Goal: Task Accomplishment & Management: Manage account settings

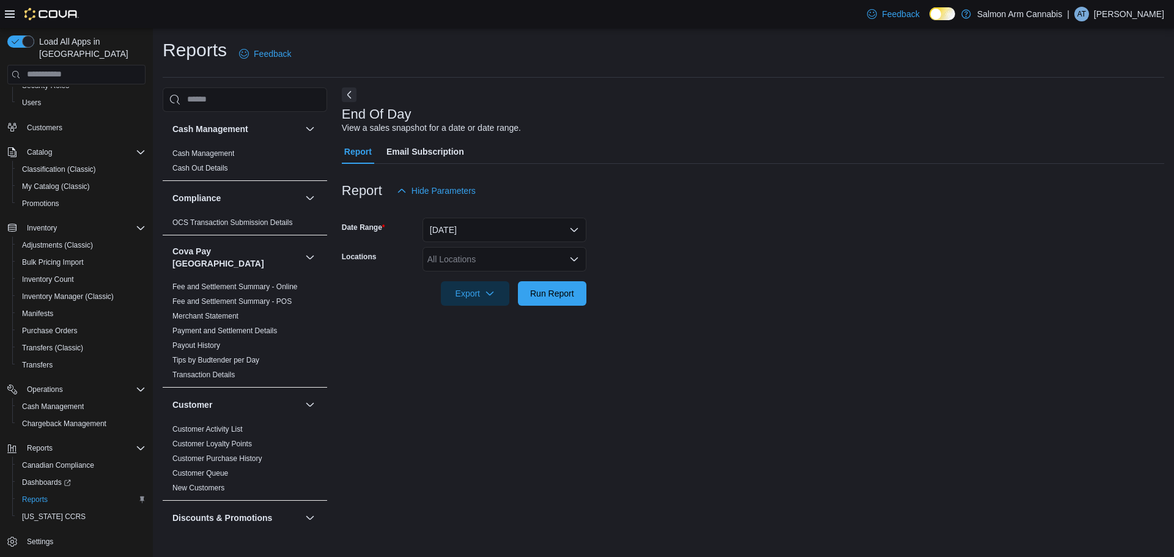
scroll to position [183, 0]
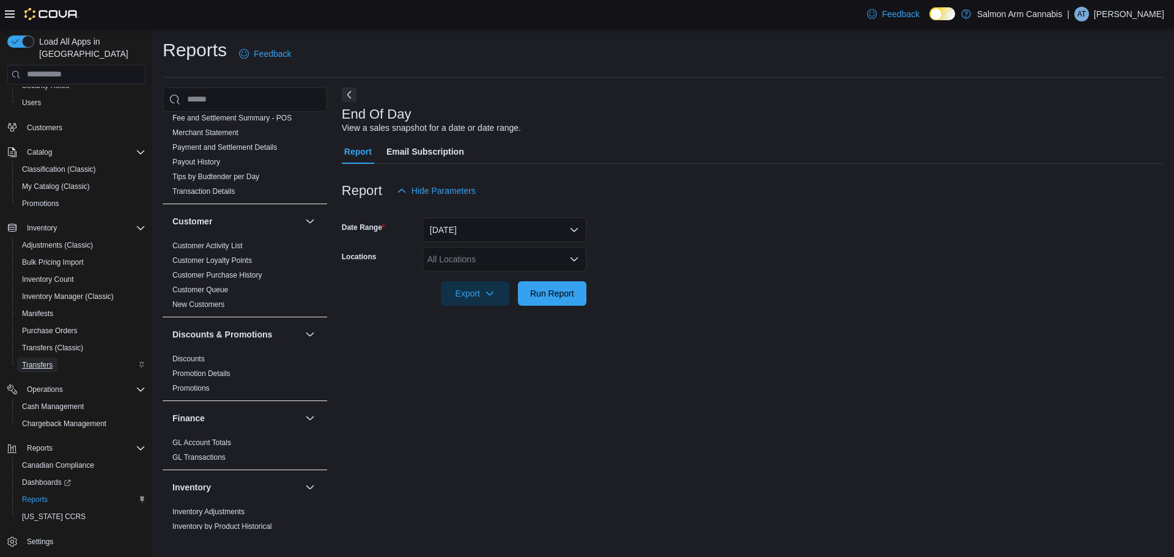
click at [32, 360] on span "Transfers" at bounding box center [37, 365] width 31 height 10
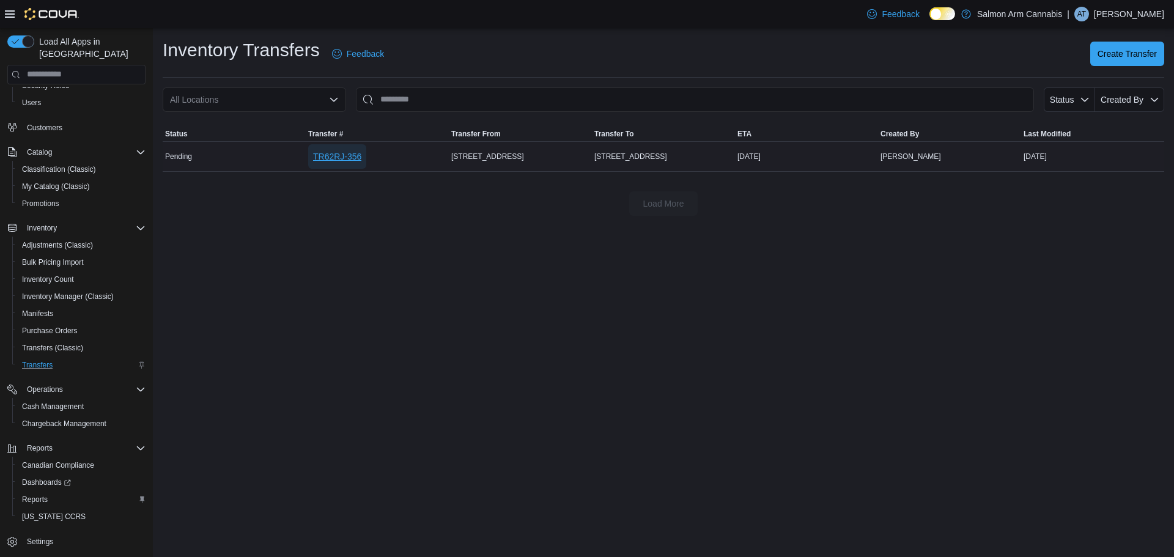
click at [359, 154] on span "TR62RJ-356" at bounding box center [337, 156] width 48 height 12
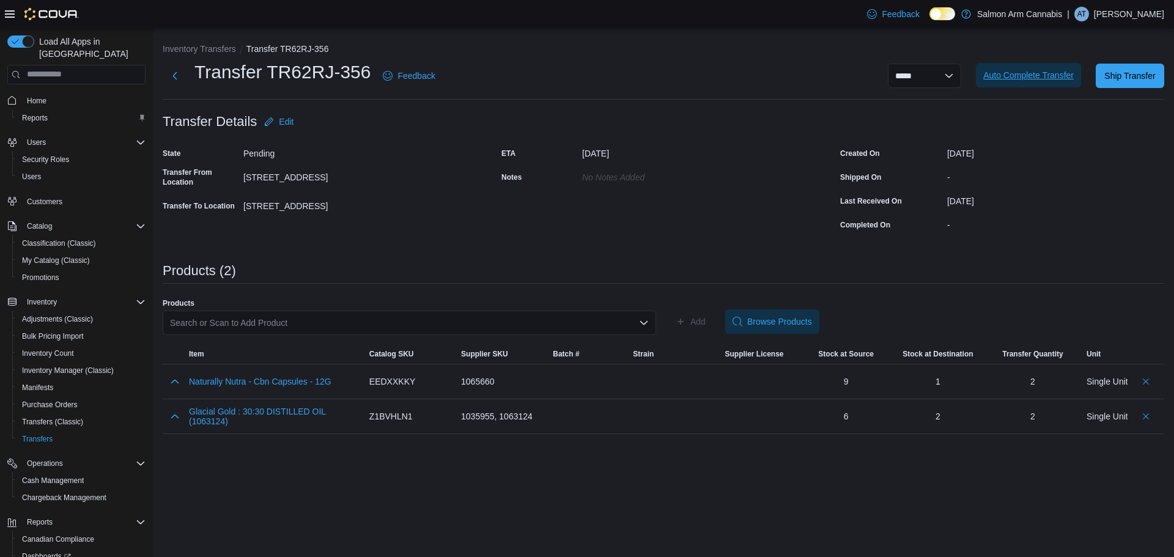
click at [1063, 71] on span "Auto Complete Transfer" at bounding box center [1028, 75] width 90 height 12
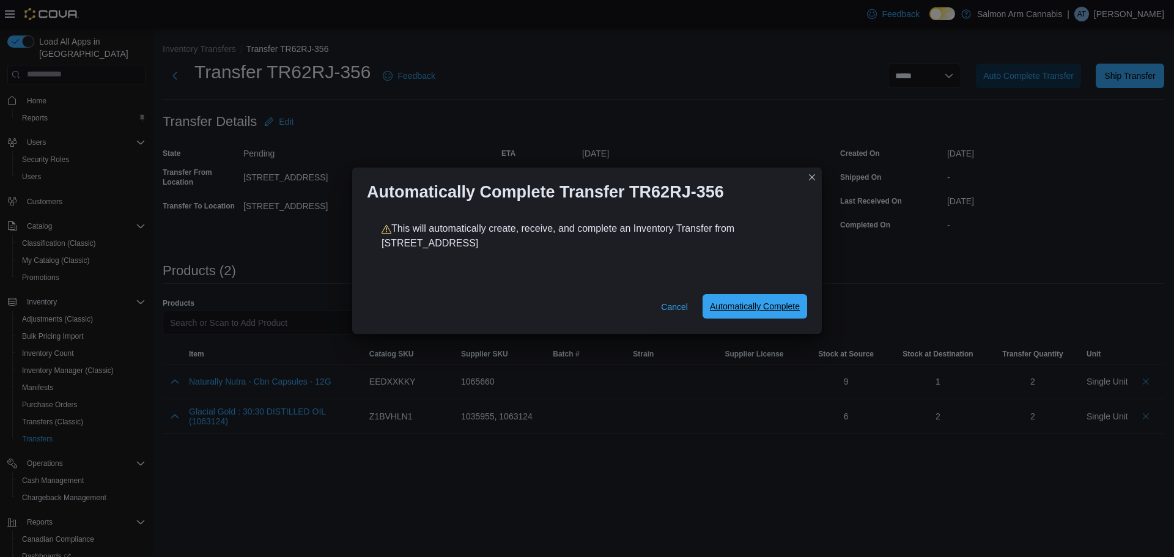
click at [735, 298] on span "Automatically Complete" at bounding box center [755, 306] width 90 height 24
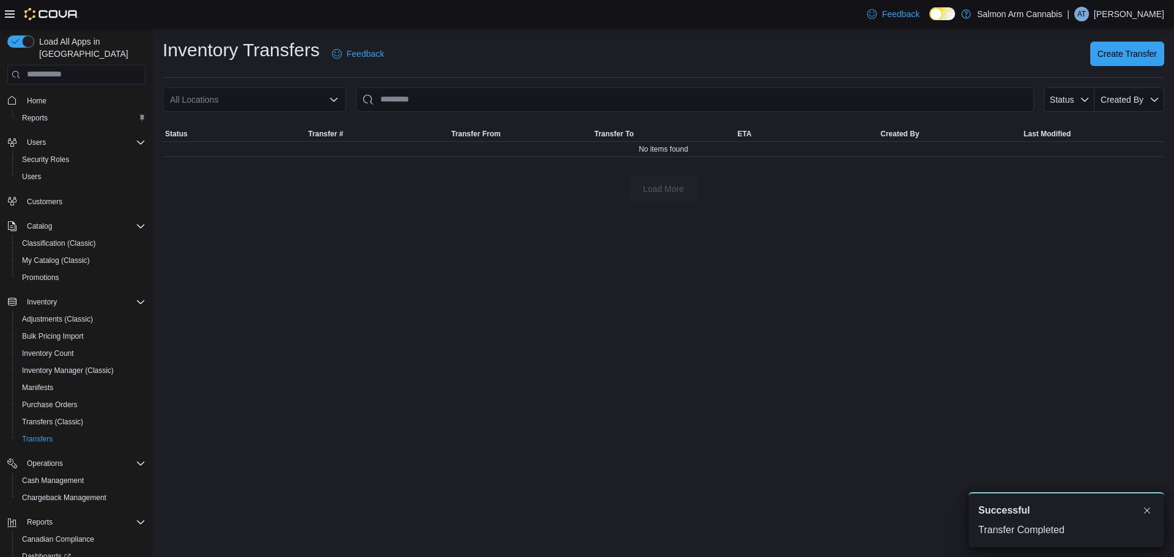
click at [1164, 55] on div "Inventory Transfers Feedback Create Transfer All Locations Status Created By So…" at bounding box center [663, 119] width 1021 height 183
click at [1127, 54] on span "Create Transfer" at bounding box center [1126, 53] width 59 height 12
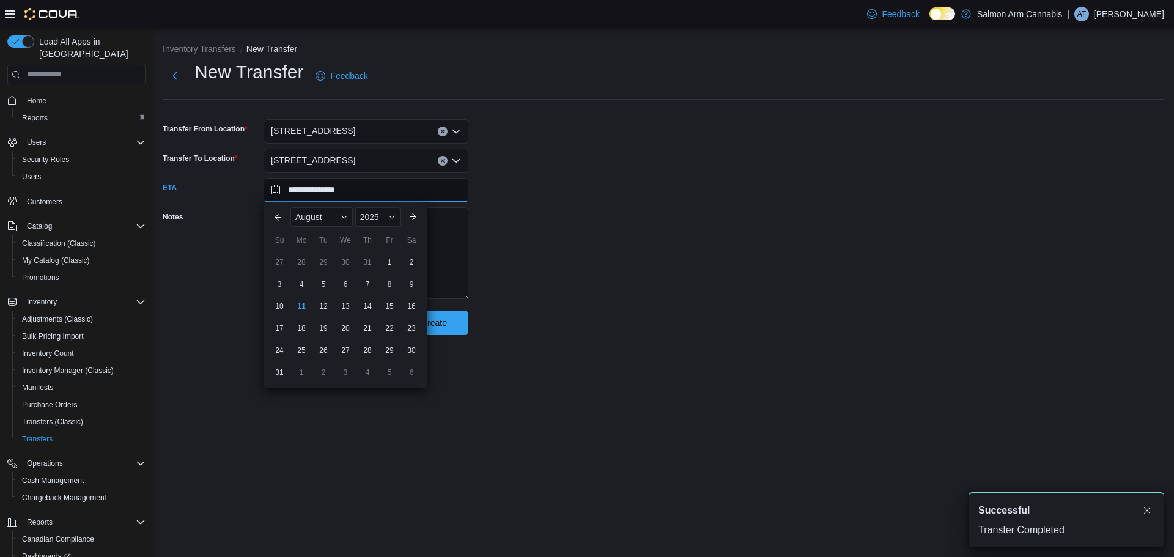
click at [380, 197] on input "**********" at bounding box center [365, 190] width 205 height 24
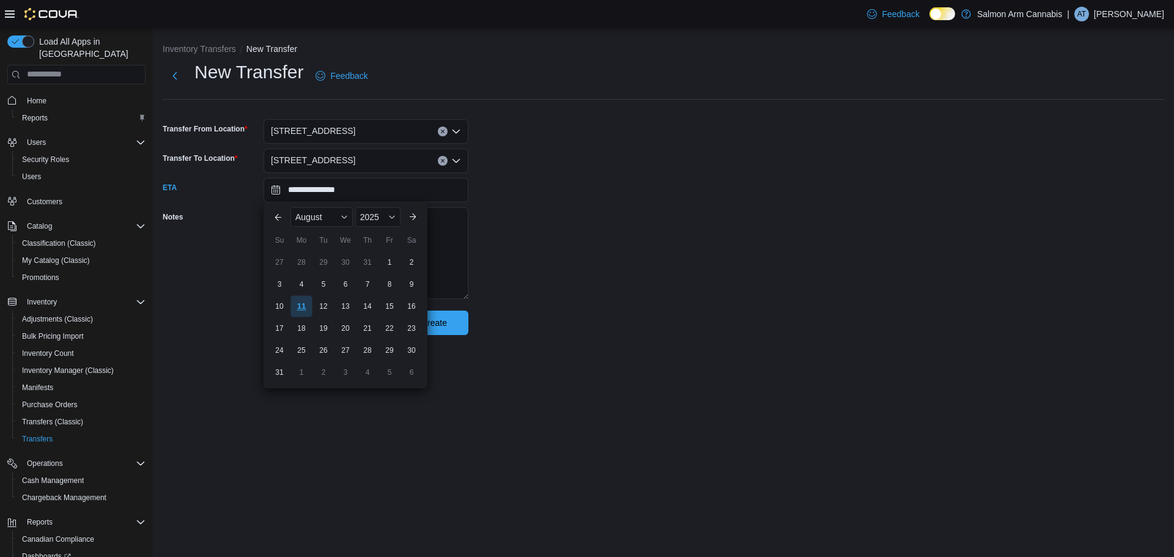
click at [300, 301] on div "11" at bounding box center [300, 305] width 21 height 21
type input "**********"
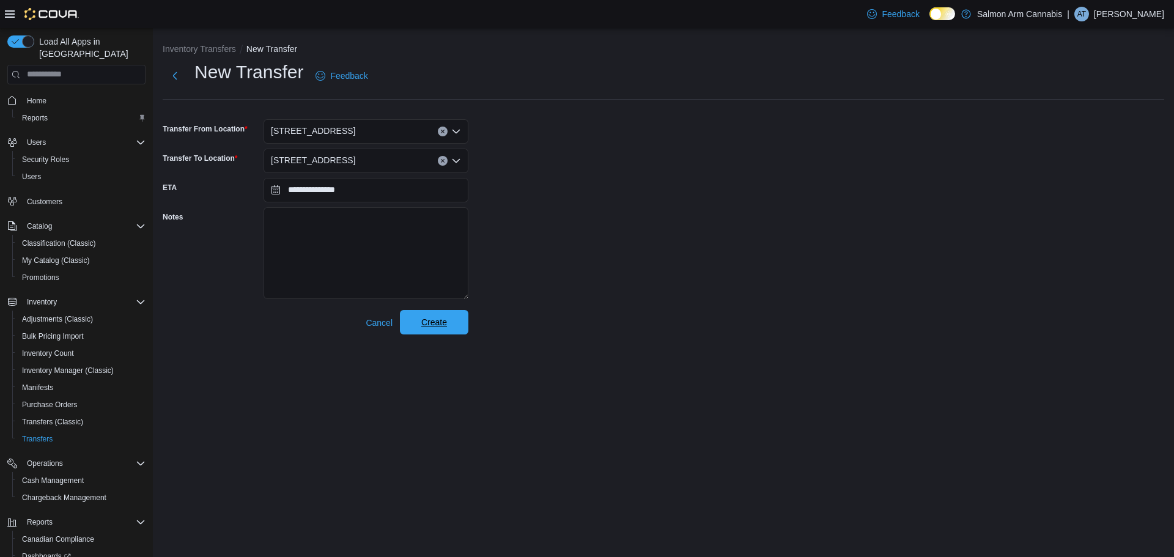
click at [451, 328] on span "Create" at bounding box center [434, 322] width 54 height 24
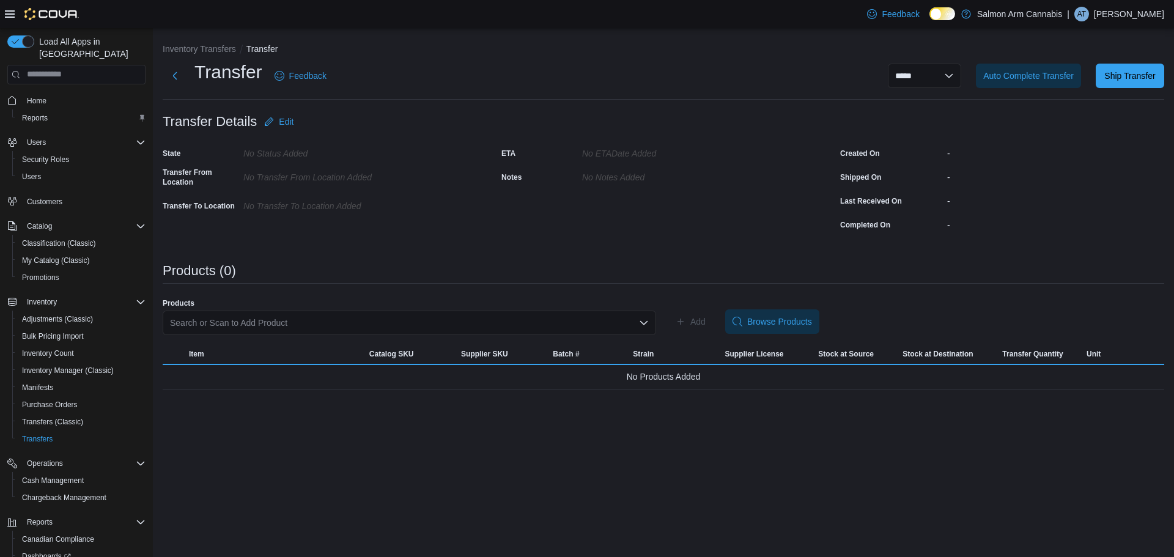
click at [269, 324] on div "Search or Scan to Add Product" at bounding box center [409, 323] width 493 height 24
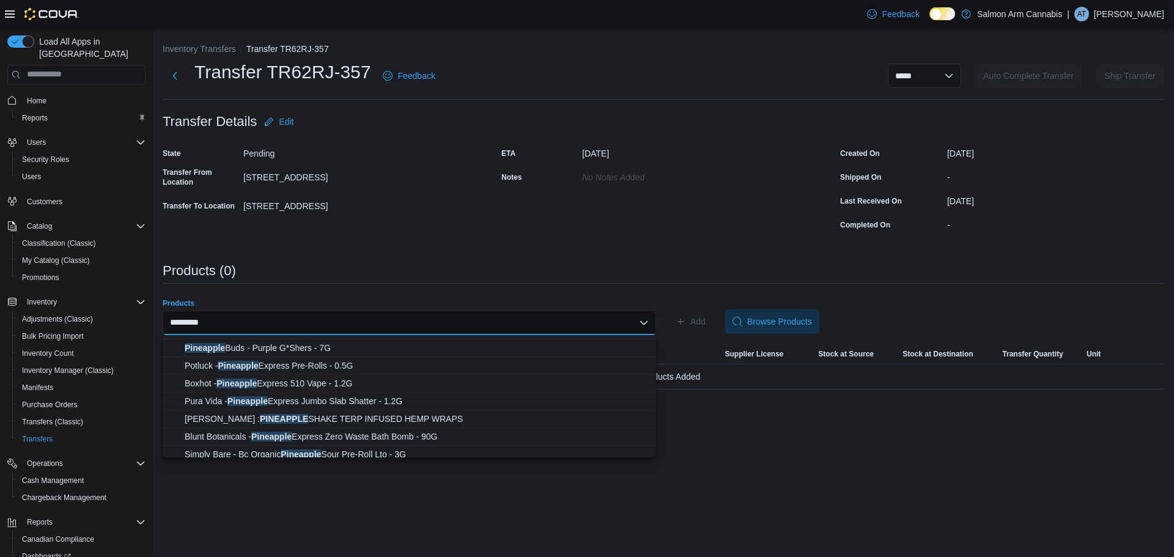
scroll to position [122, 0]
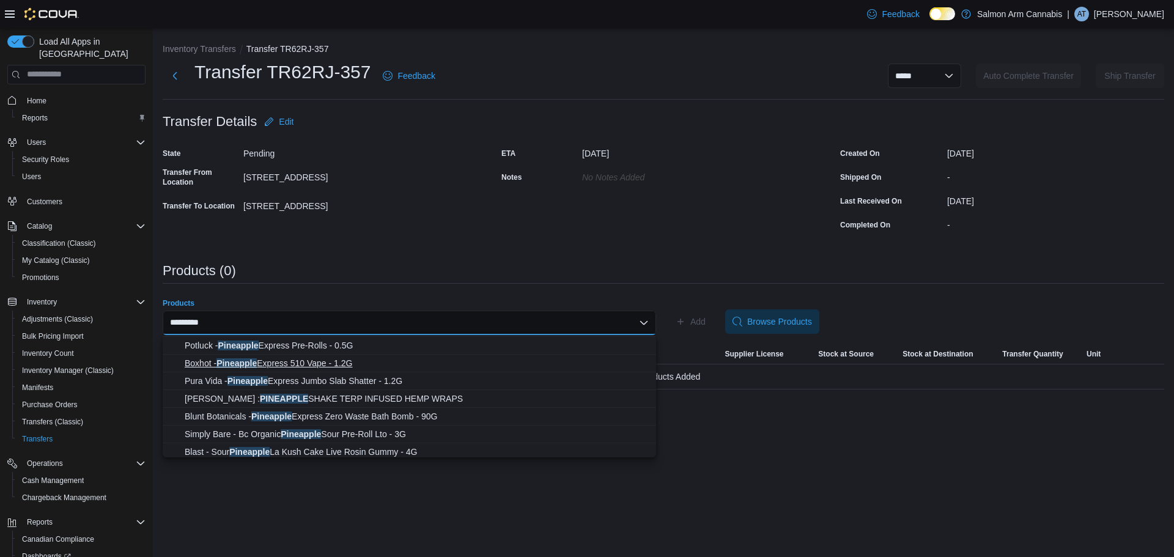
type input "*********"
drag, startPoint x: 325, startPoint y: 364, endPoint x: 337, endPoint y: 366, distance: 12.5
click at [325, 364] on span "Boxhot - Pineapple Express 510 Vape - 1.2G" at bounding box center [417, 363] width 464 height 12
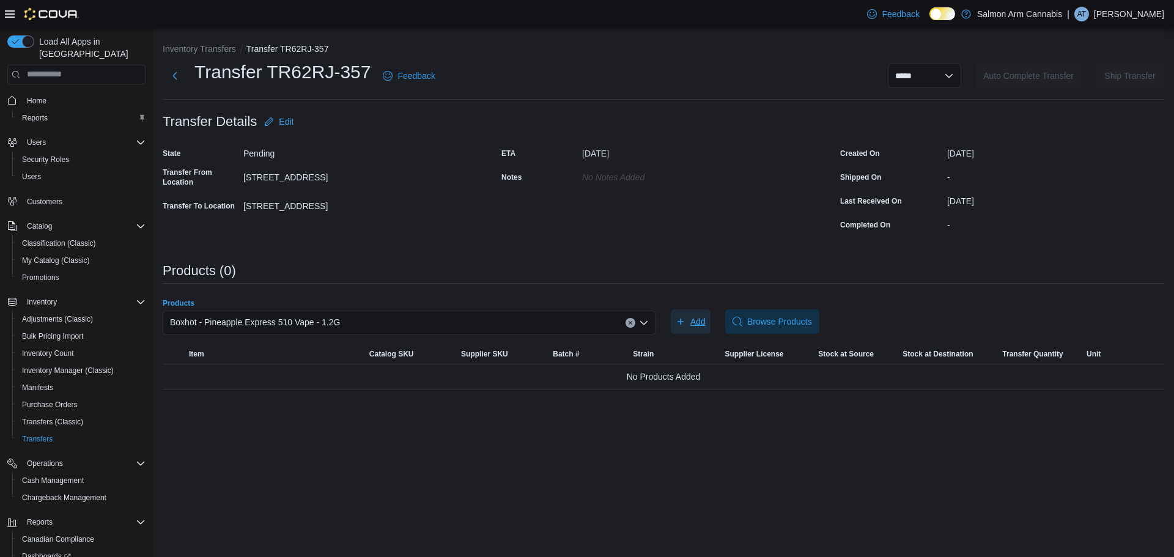
click at [685, 314] on span "Add" at bounding box center [691, 321] width 30 height 24
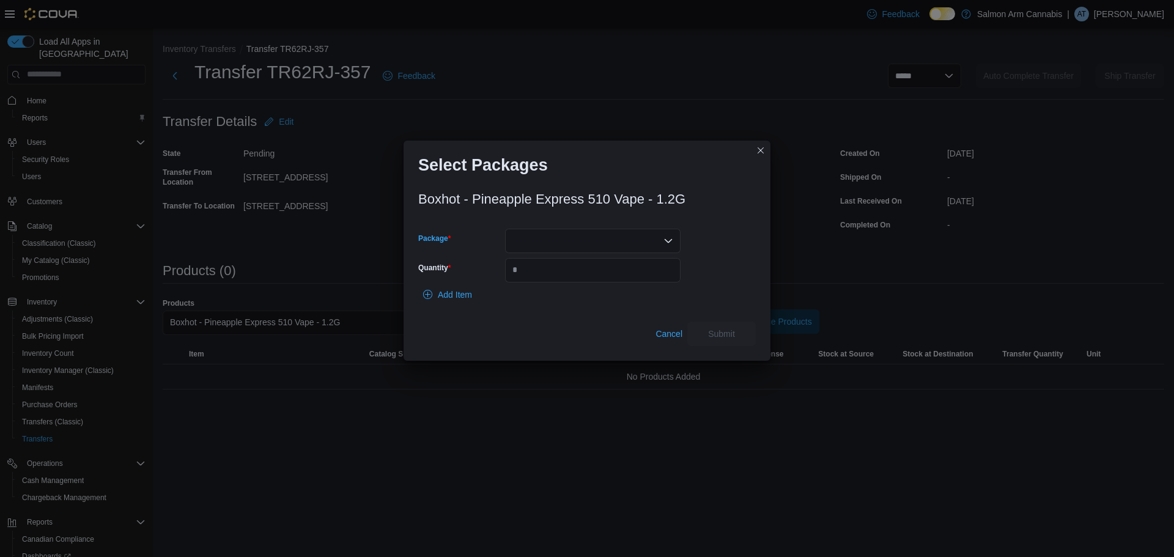
click at [537, 229] on div at bounding box center [592, 241] width 175 height 24
click at [570, 282] on span "ME250005448" at bounding box center [600, 279] width 146 height 12
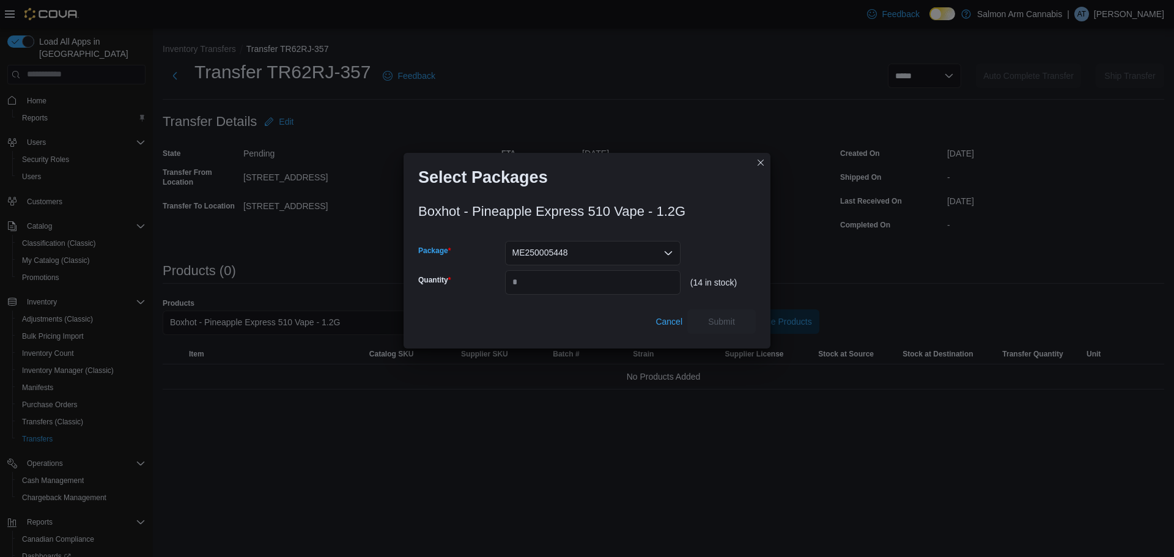
click at [577, 312] on div "Cancel Submit" at bounding box center [586, 321] width 337 height 24
click at [583, 281] on input "Quantity" at bounding box center [592, 282] width 175 height 24
type input "*"
click at [728, 314] on span "Submit" at bounding box center [722, 321] width 54 height 24
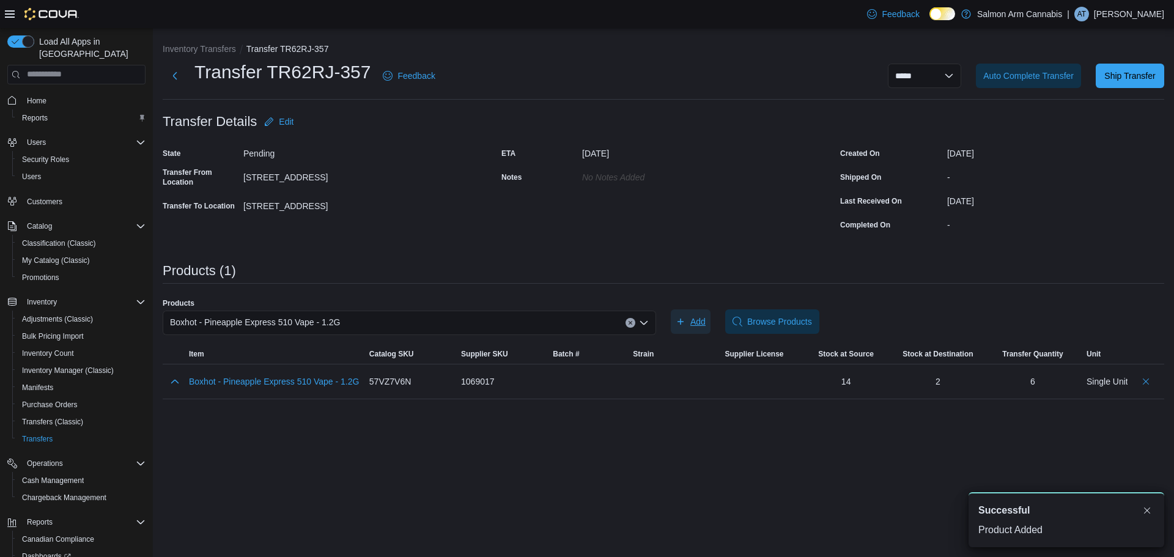
scroll to position [0, 0]
click at [495, 322] on div "Boxhot - Pineapple Express 510 Vape - 1.2G" at bounding box center [409, 323] width 493 height 24
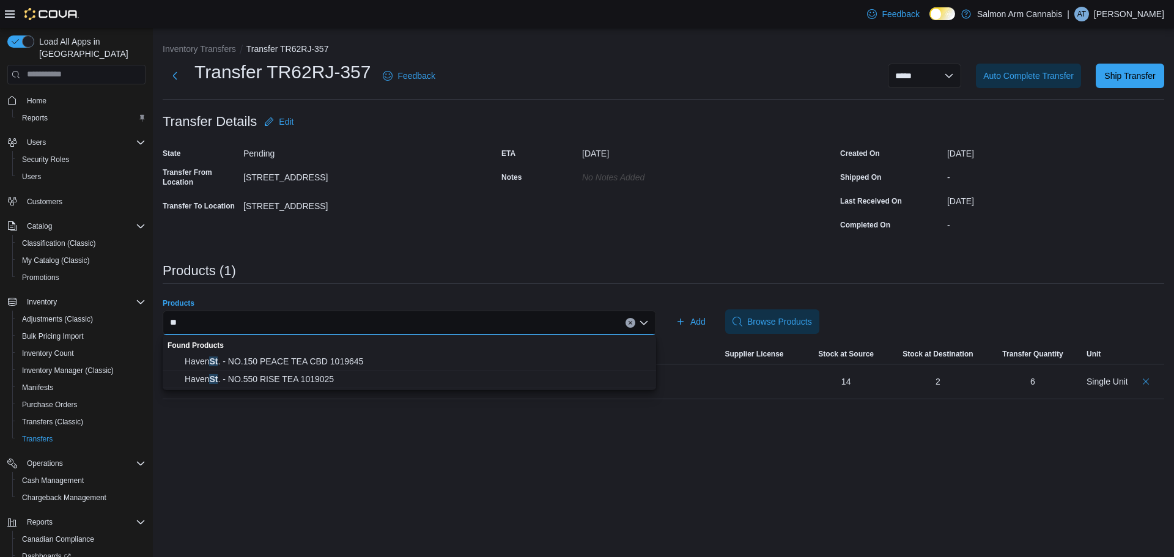
type input "*"
type input "*********"
click at [438, 355] on span "General Admission - Strawkiwi Distillate Infused Pre-Rolls - 1.5G" at bounding box center [417, 361] width 464 height 12
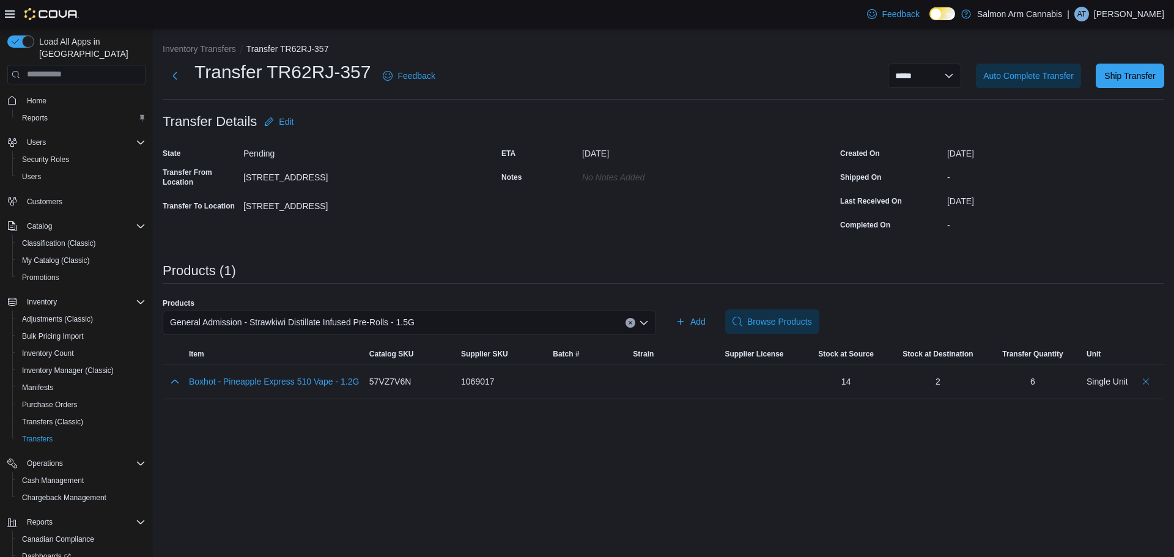
click at [669, 322] on div "Products General Admission - Strawkiwi Distillate Infused Pre-Rolls - 1.5G Add …" at bounding box center [663, 321] width 1001 height 46
click at [683, 322] on icon "button" at bounding box center [681, 322] width 10 height 10
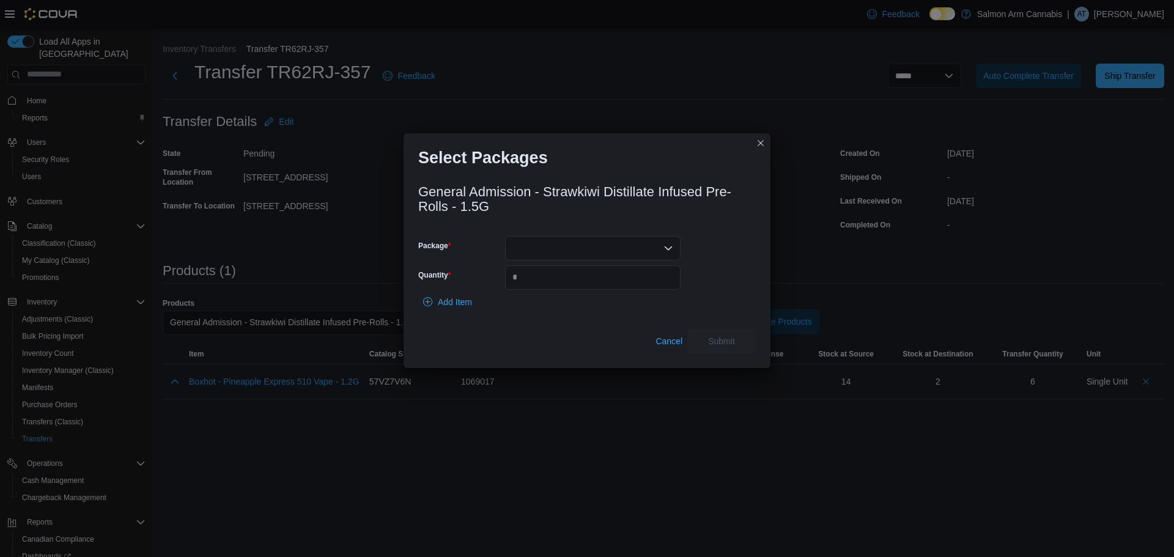
click at [536, 243] on div at bounding box center [592, 248] width 175 height 24
click at [561, 283] on span "25050000305" at bounding box center [600, 287] width 146 height 12
click at [587, 249] on div "25050000305" at bounding box center [592, 248] width 175 height 24
click at [586, 286] on span "25050000928" at bounding box center [600, 287] width 146 height 12
click at [588, 313] on div "Add Item" at bounding box center [586, 302] width 337 height 24
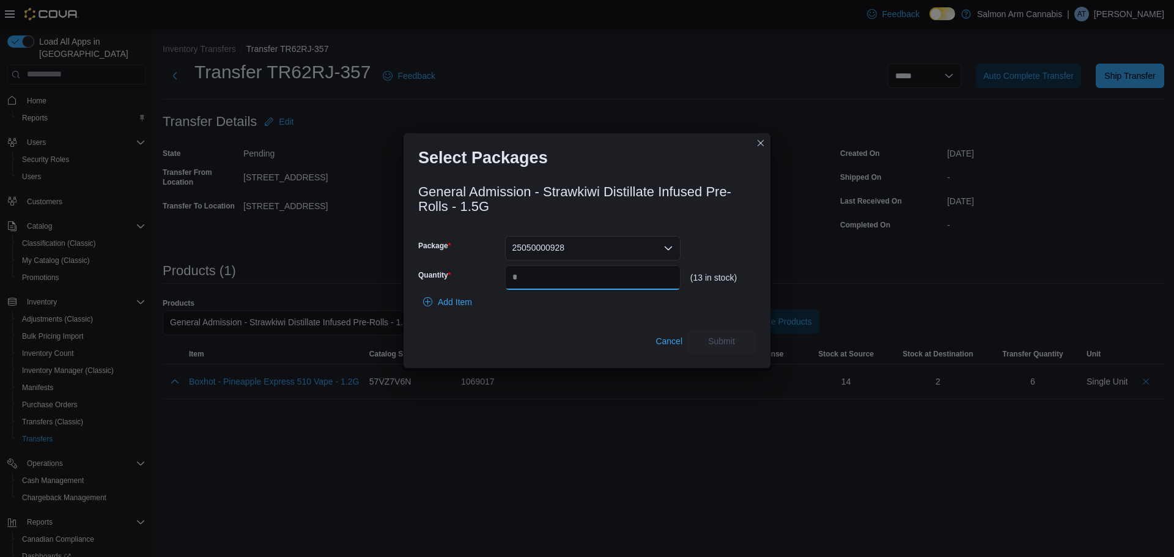
click at [559, 279] on input "Quantity" at bounding box center [592, 277] width 175 height 24
type input "*"
click at [724, 347] on span "Submit" at bounding box center [722, 340] width 54 height 24
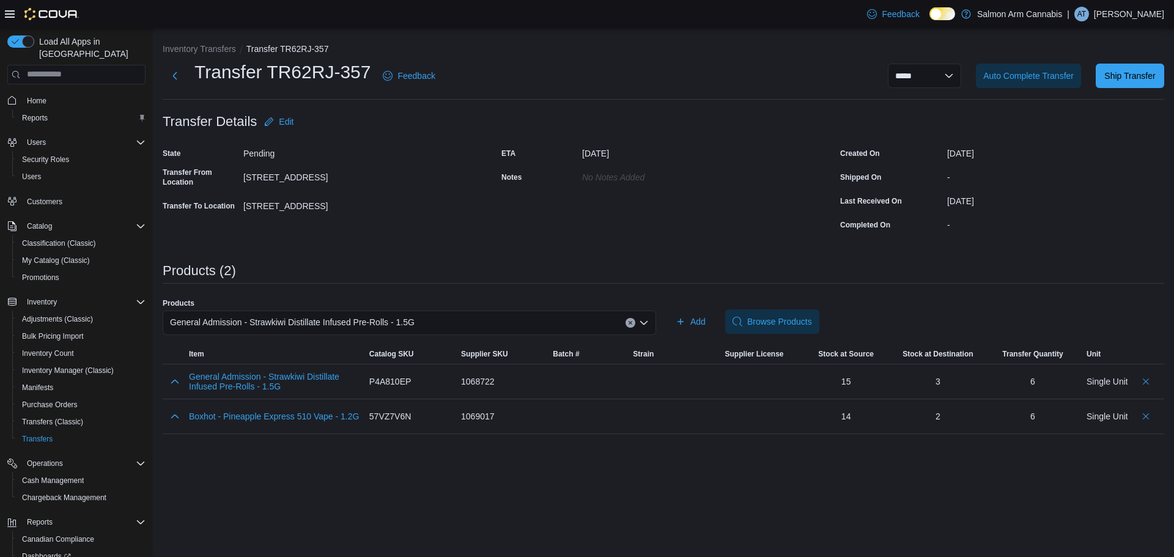
click at [411, 251] on div "**********" at bounding box center [663, 238] width 1001 height 391
click at [196, 46] on button "Inventory Transfers" at bounding box center [199, 49] width 73 height 10
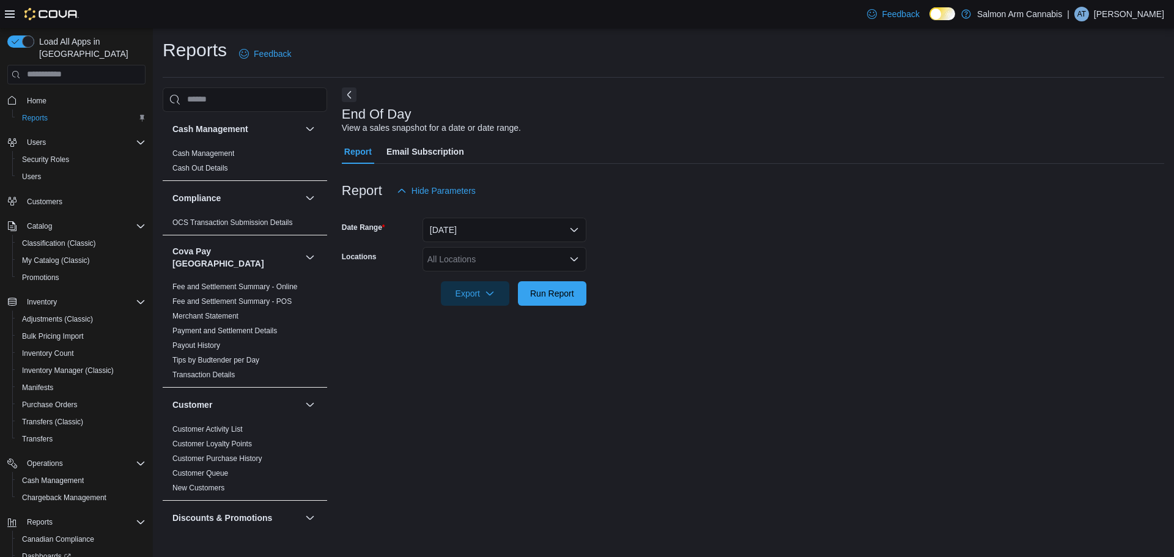
click at [1127, 4] on div "Feedback Dark Mode Salmon Arm Cannabis | AT Amanda Toms" at bounding box center [1013, 14] width 302 height 24
click at [1111, 17] on p "[PERSON_NAME]" at bounding box center [1129, 14] width 70 height 15
click at [1085, 116] on span "Sign Out" at bounding box center [1085, 120] width 33 height 12
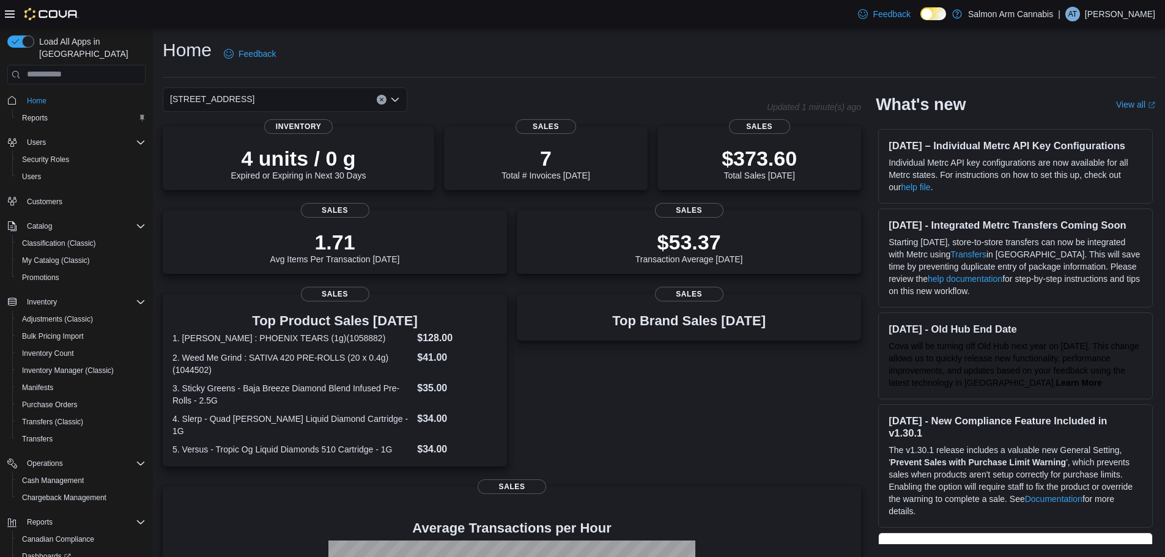
click at [1138, 4] on div "Feedback Dark Mode Salmon Arm Cannabis | AT [PERSON_NAME]" at bounding box center [1004, 14] width 302 height 24
click at [1129, 10] on p "Amanda Toms" at bounding box center [1120, 14] width 70 height 15
click at [1068, 114] on span "Sign Out" at bounding box center [1075, 120] width 33 height 12
